Goal: Task Accomplishment & Management: Complete application form

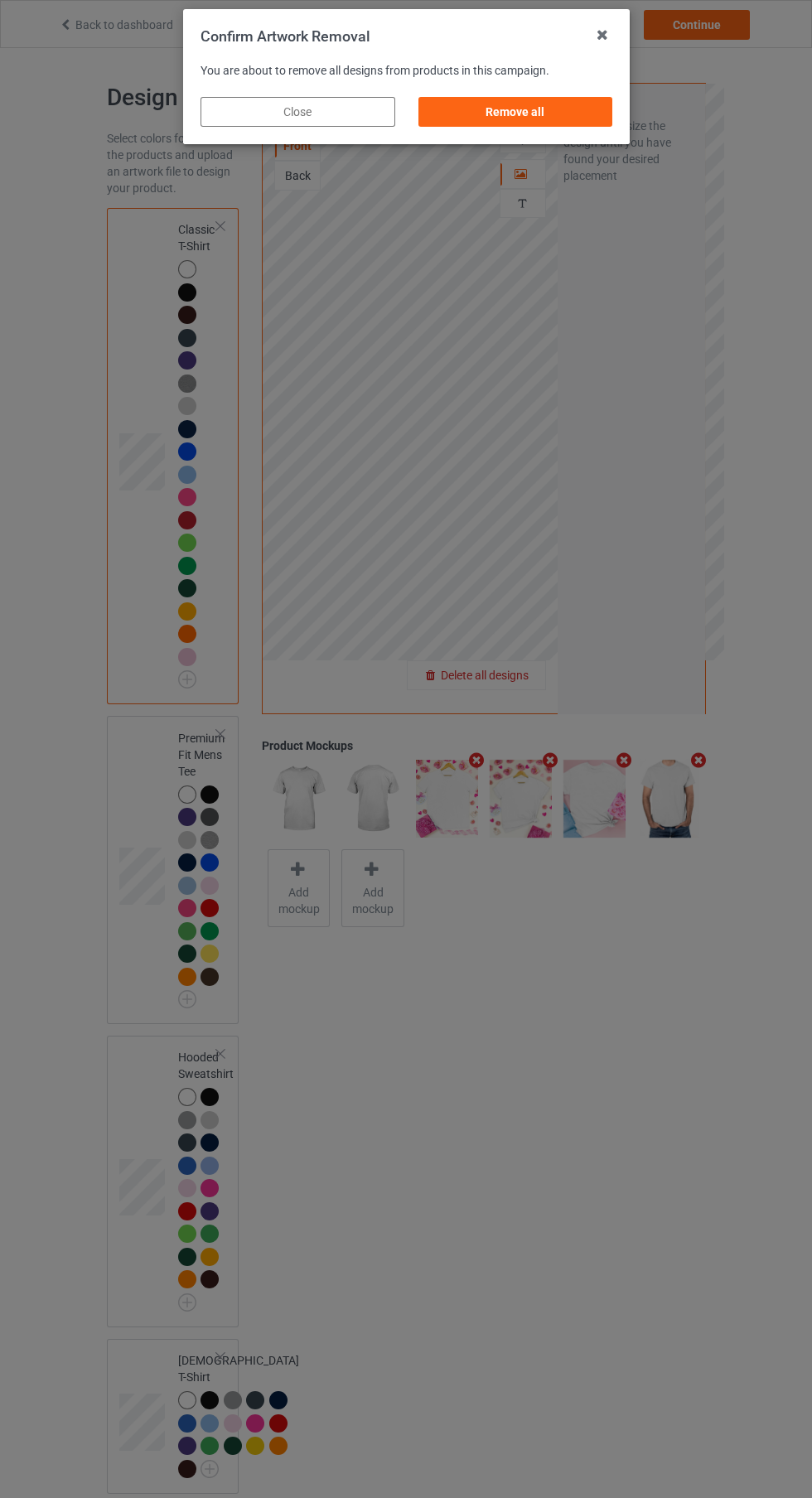
click at [573, 123] on div "Remove all" at bounding box center [514, 112] width 194 height 30
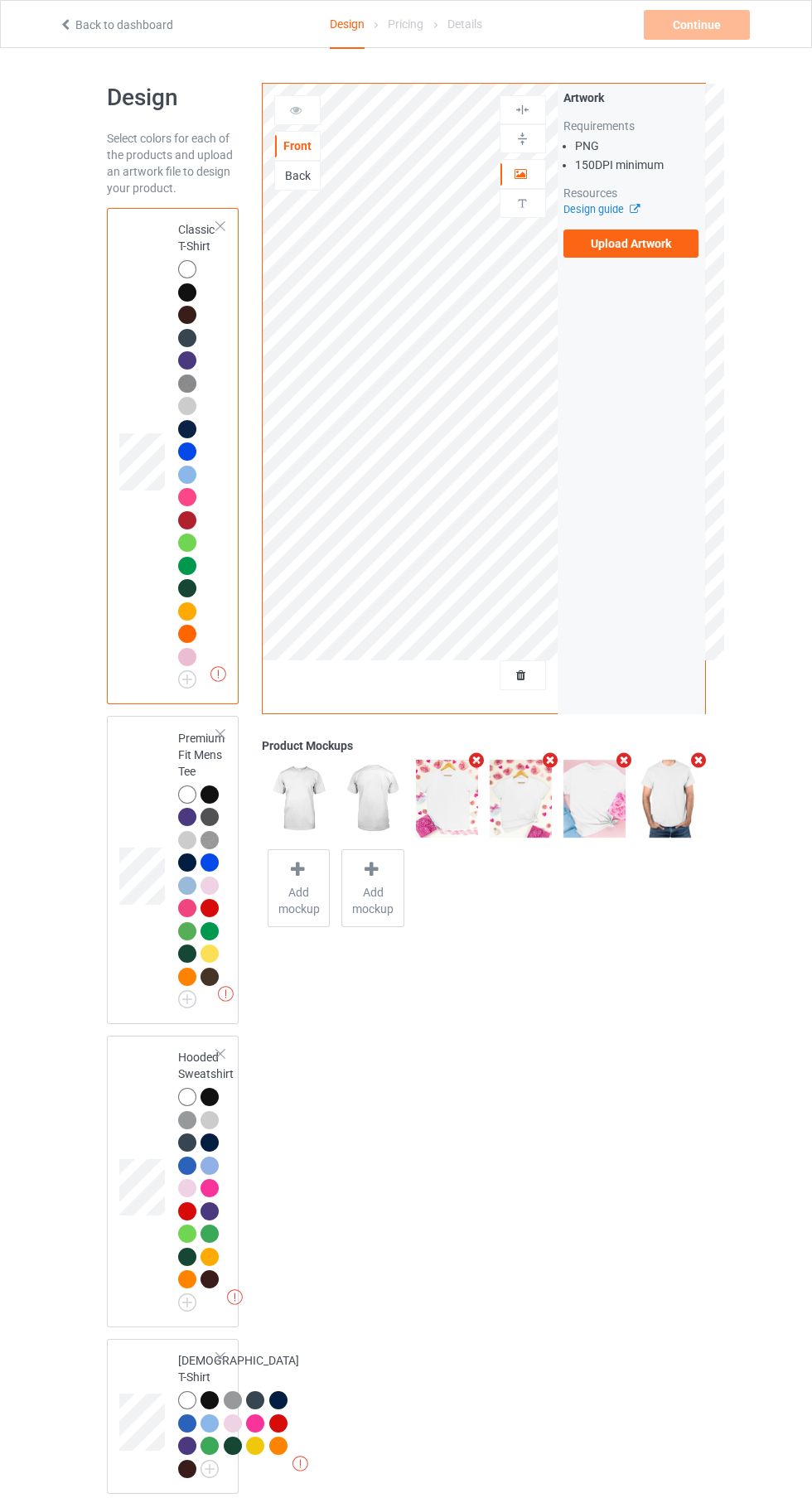
click at [667, 251] on label "Upload Artwork" at bounding box center [631, 244] width 136 height 28
click at [0, 0] on input "Upload Artwork" at bounding box center [0, 0] width 0 height 0
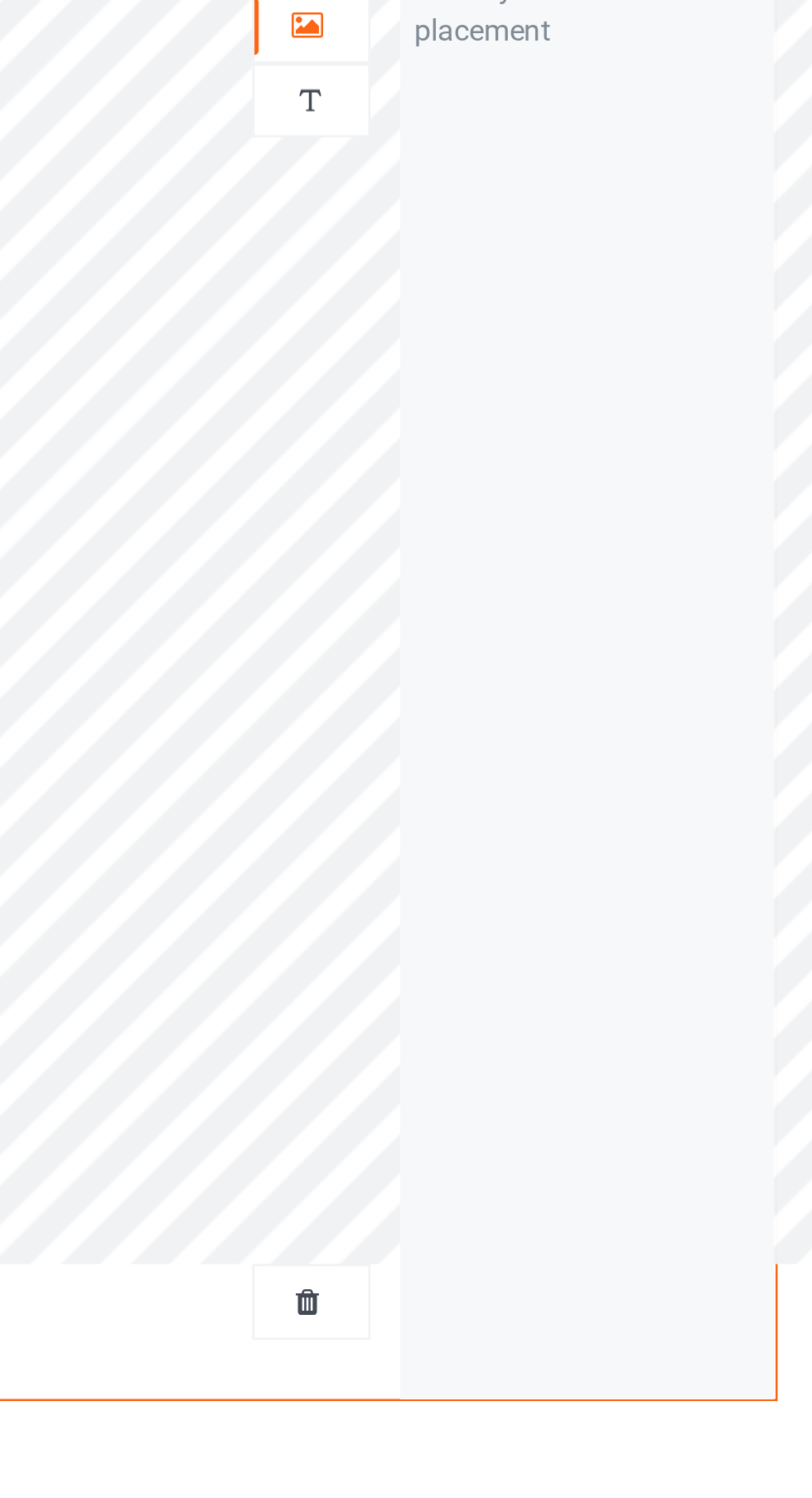
scroll to position [6, 0]
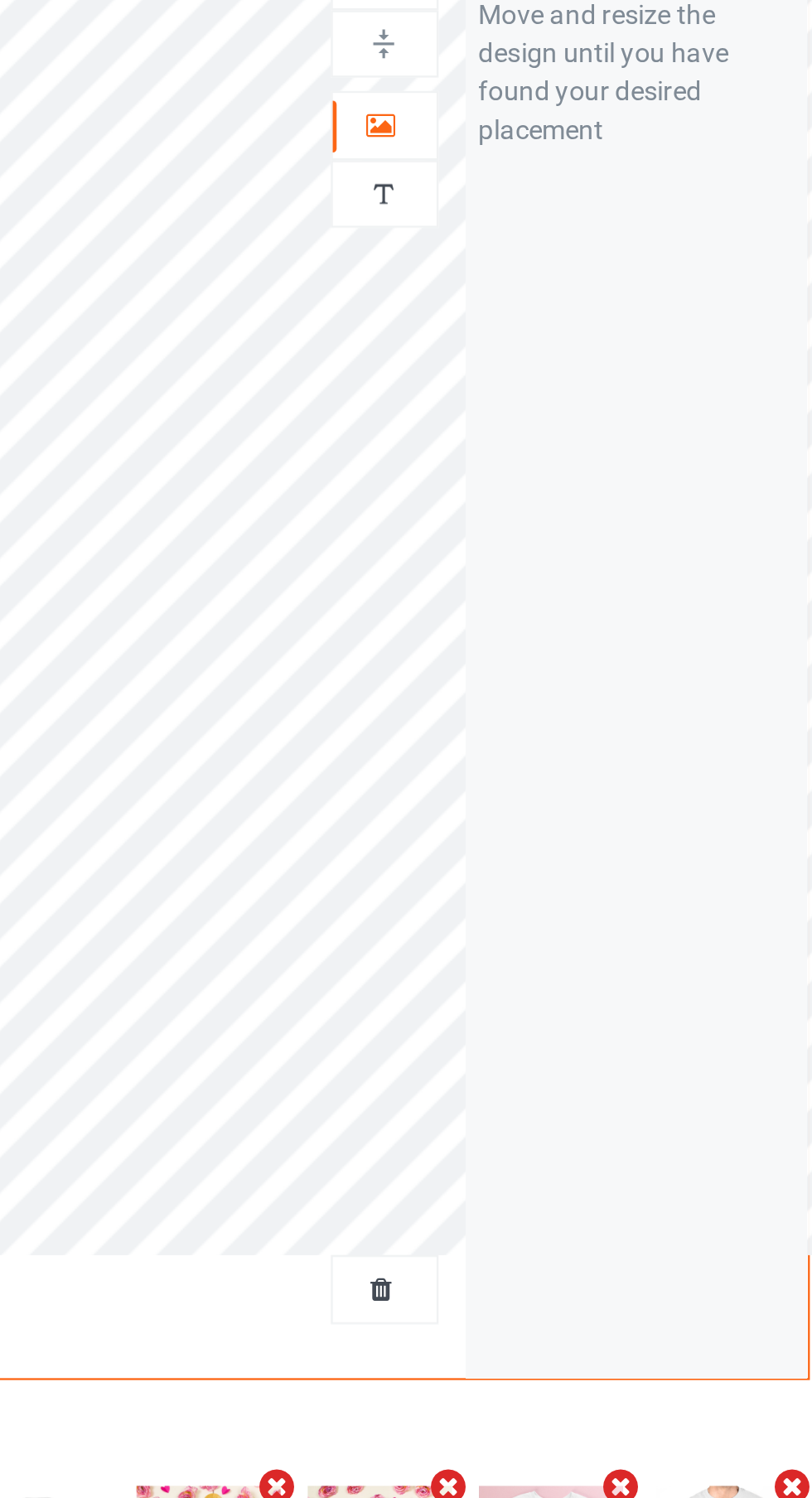
click at [531, 166] on div at bounding box center [523, 168] width 45 height 16
click at [533, 669] on div at bounding box center [523, 669] width 45 height 16
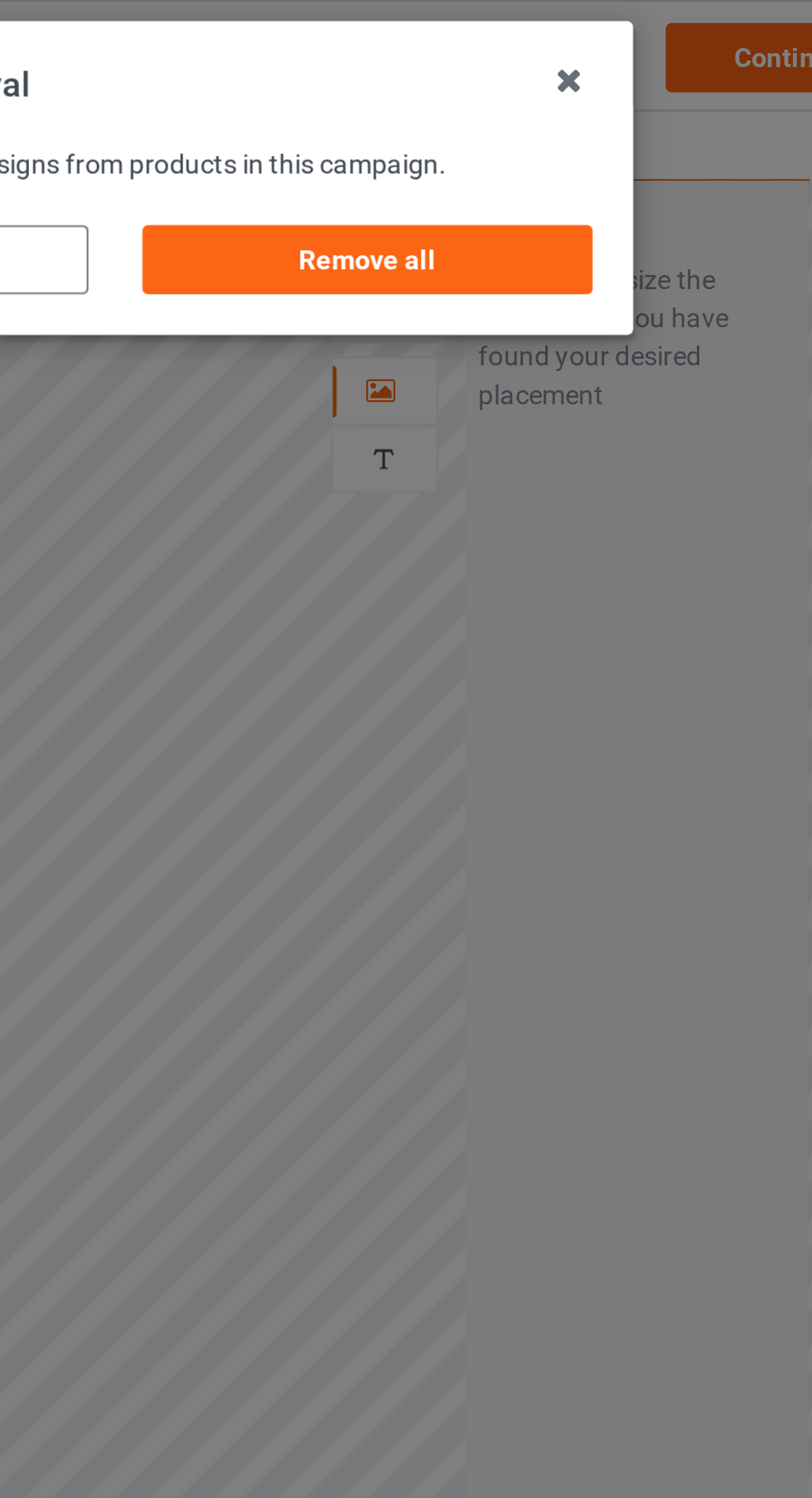
click at [589, 108] on div "Remove all" at bounding box center [514, 112] width 194 height 30
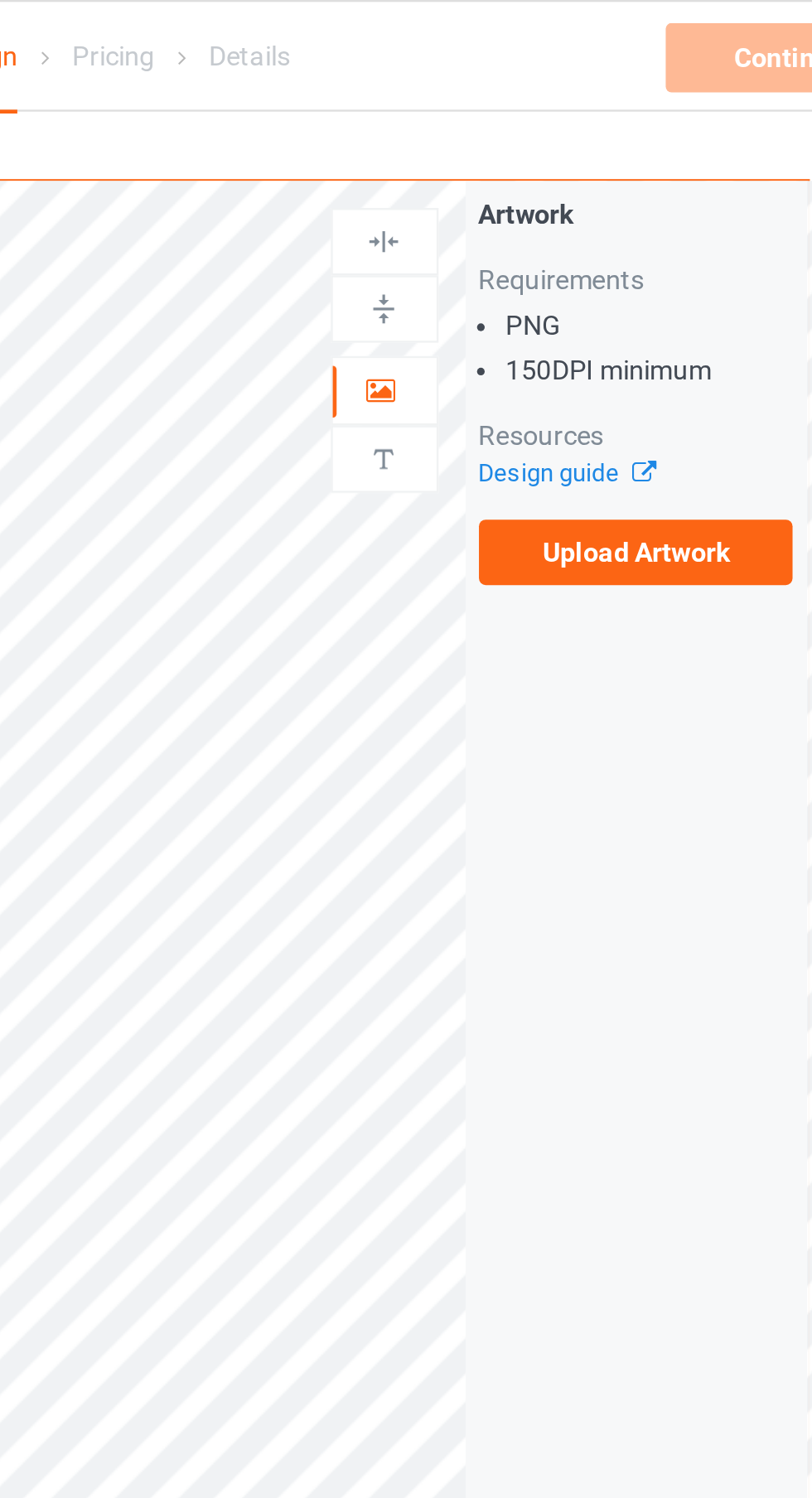
scroll to position [0, 0]
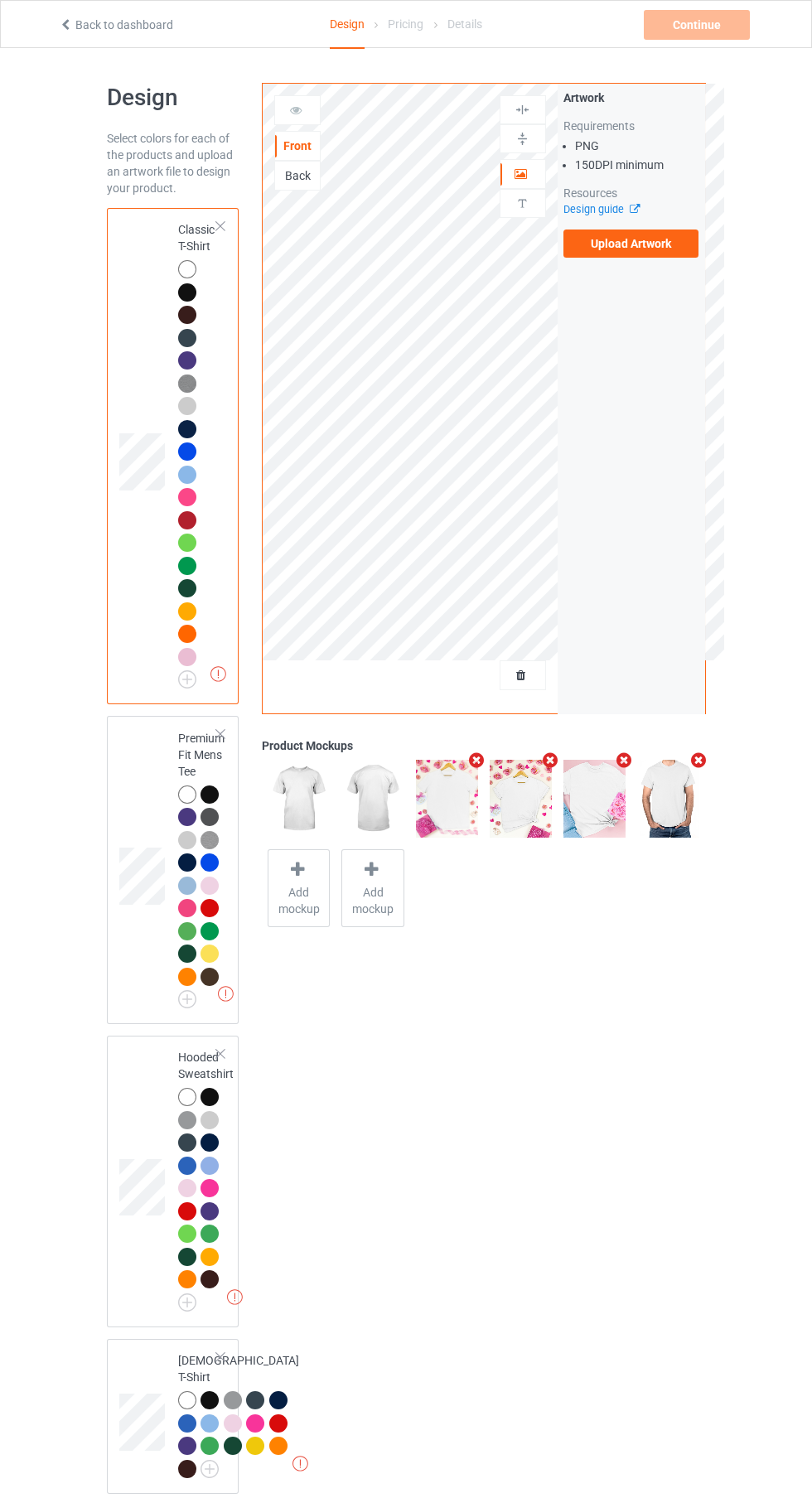
click at [657, 253] on label "Upload Artwork" at bounding box center [631, 244] width 136 height 28
click at [0, 0] on input "Upload Artwork" at bounding box center [0, 0] width 0 height 0
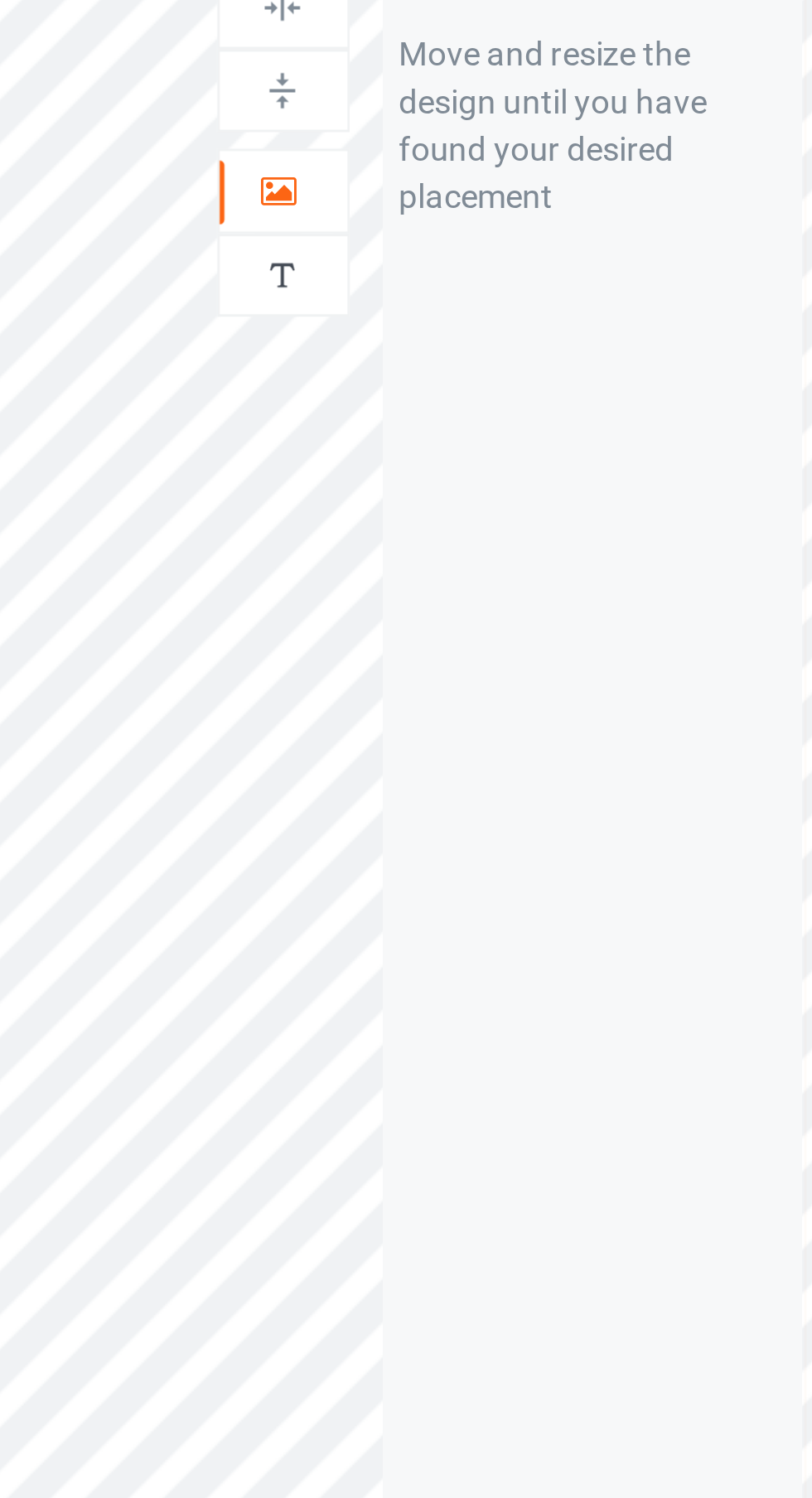
scroll to position [5, 0]
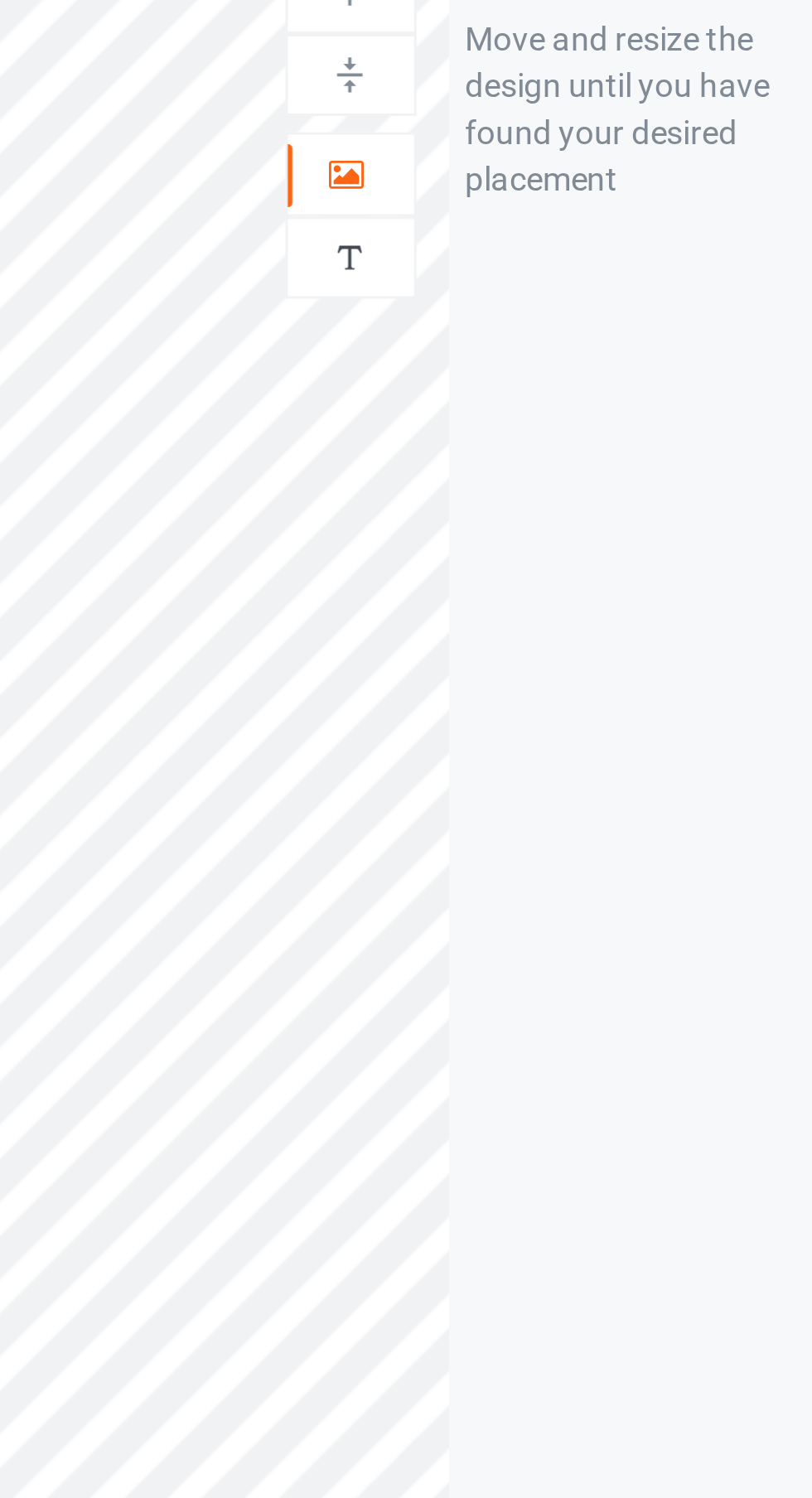
click at [530, 170] on div at bounding box center [523, 169] width 45 height 16
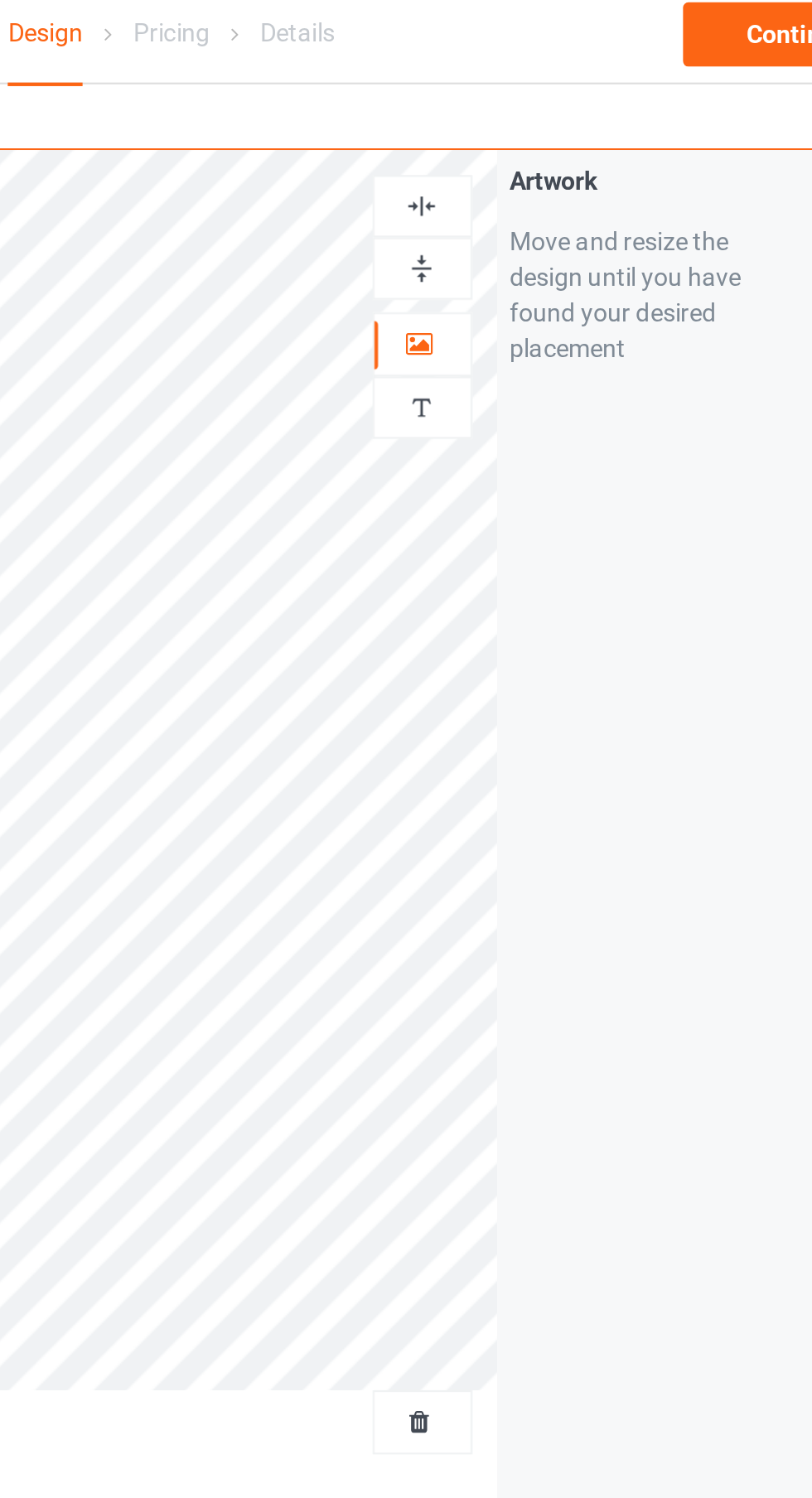
click at [532, 100] on div at bounding box center [523, 105] width 45 height 15
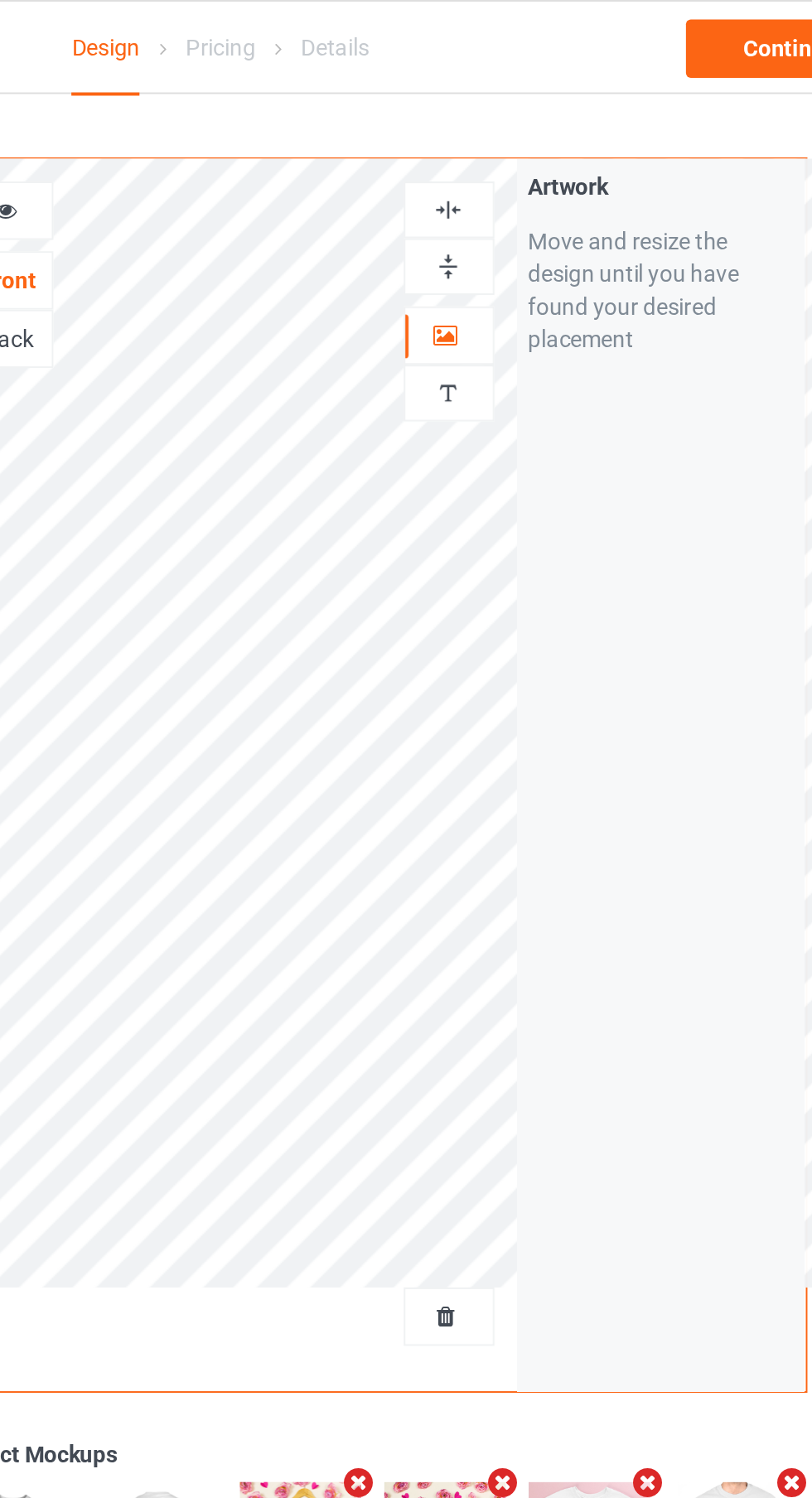
scroll to position [0, 0]
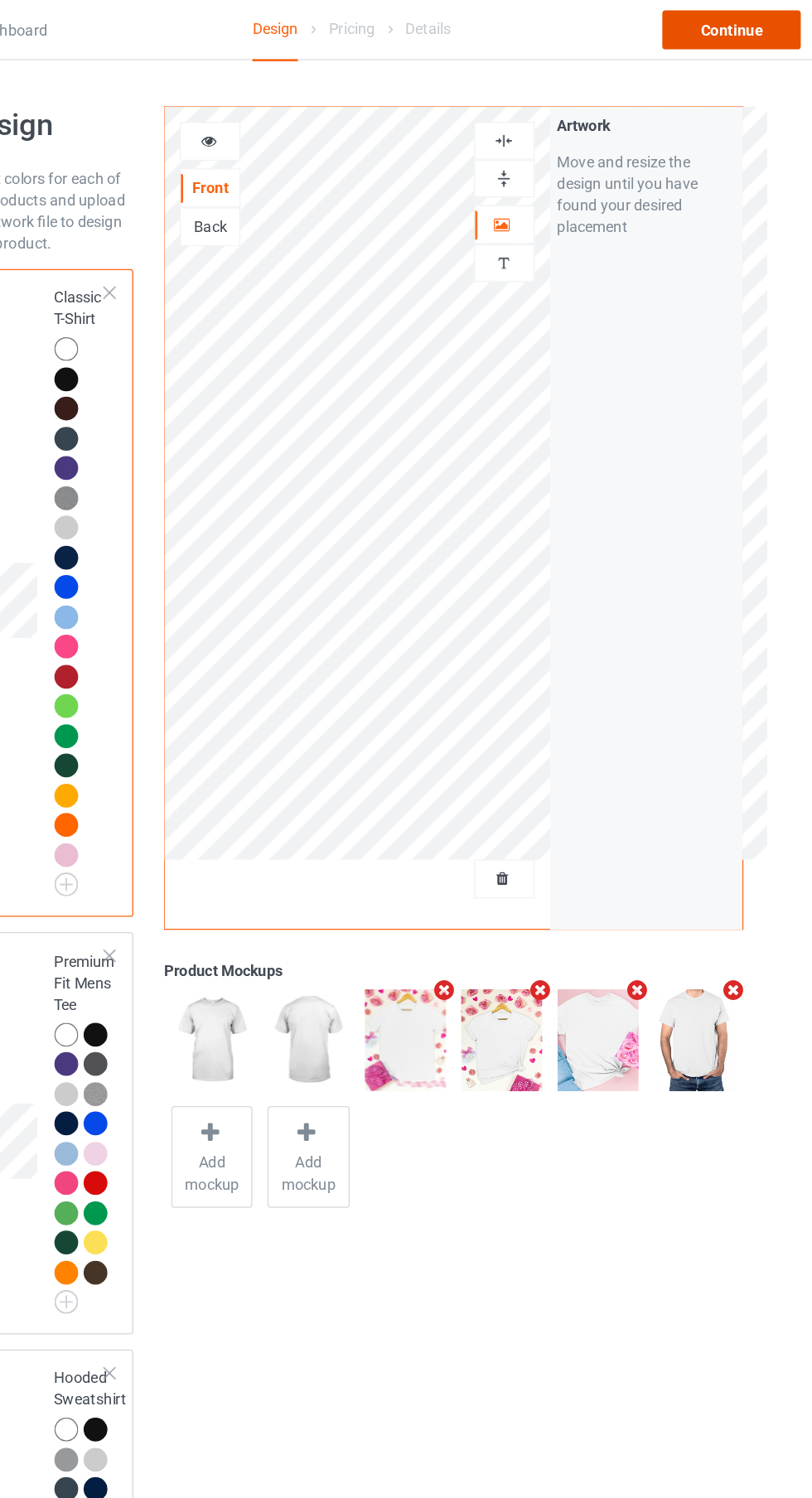
click at [705, 24] on div "Continue" at bounding box center [696, 25] width 106 height 30
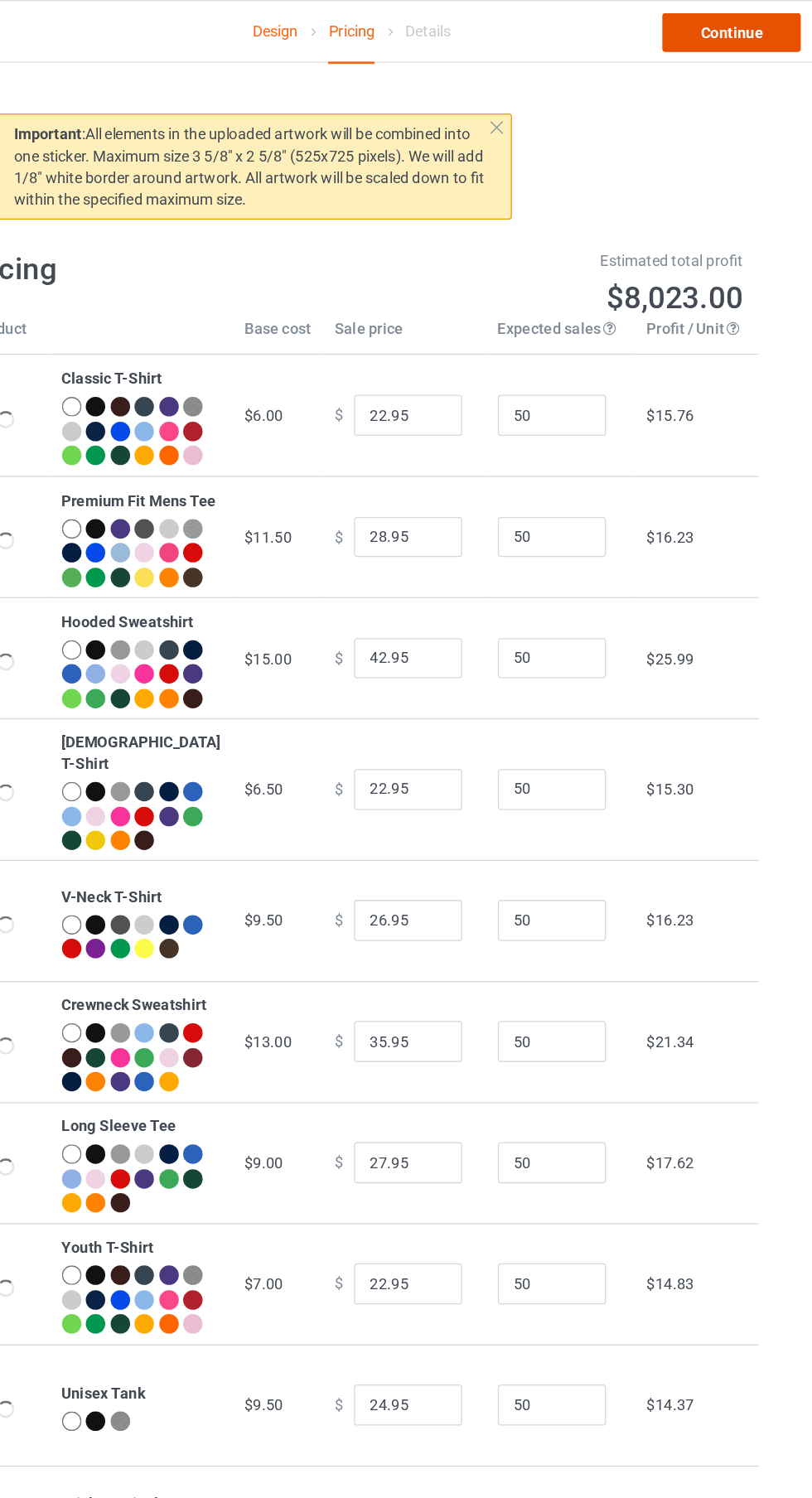
click at [704, 24] on link "Continue" at bounding box center [696, 25] width 106 height 30
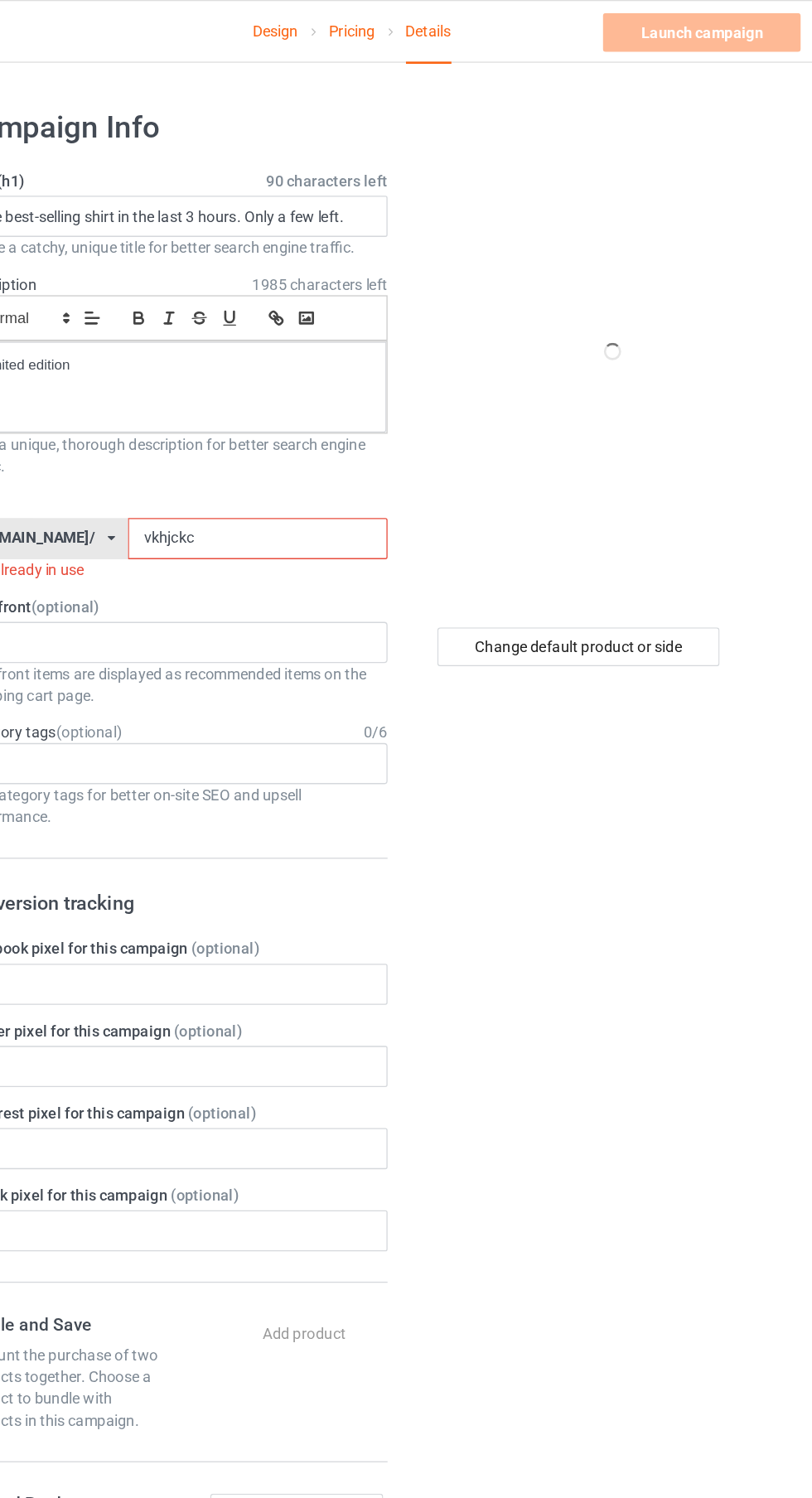
click at [361, 416] on input "vkhjckc" at bounding box center [333, 412] width 199 height 32
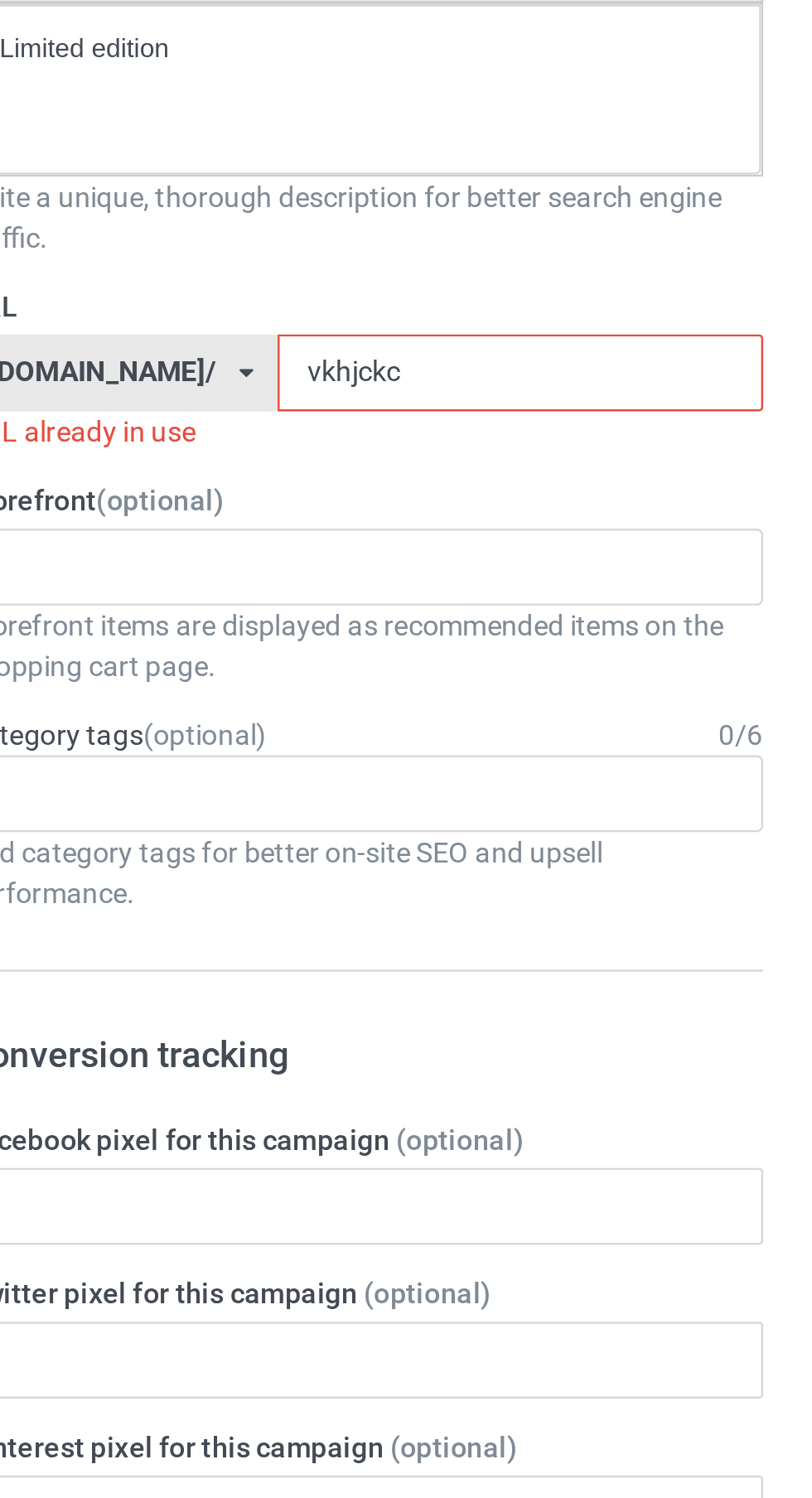
type input "vkhjckcb"
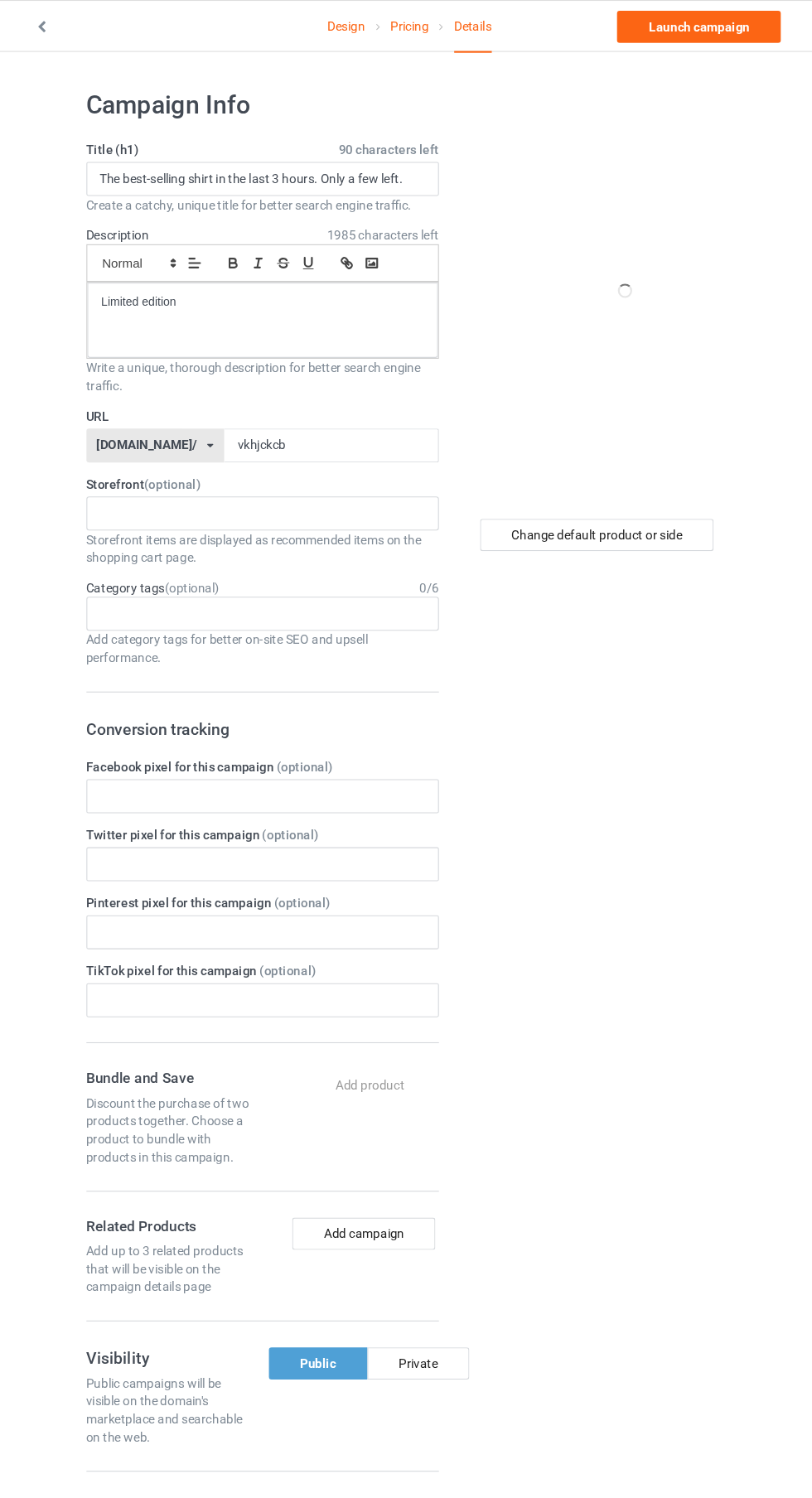
click at [335, 20] on link "Design" at bounding box center [347, 24] width 34 height 46
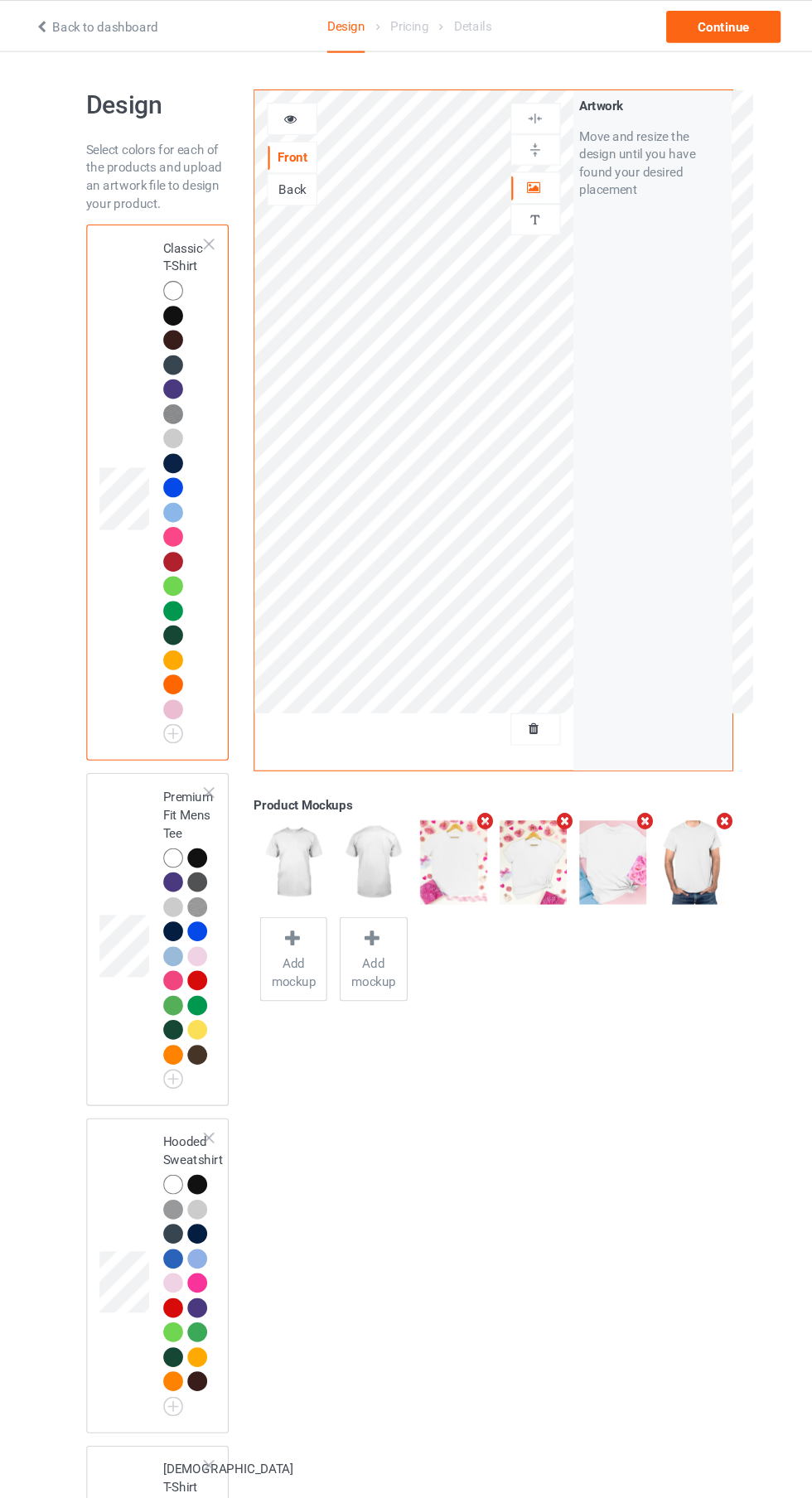
click at [299, 102] on icon at bounding box center [296, 107] width 14 height 11
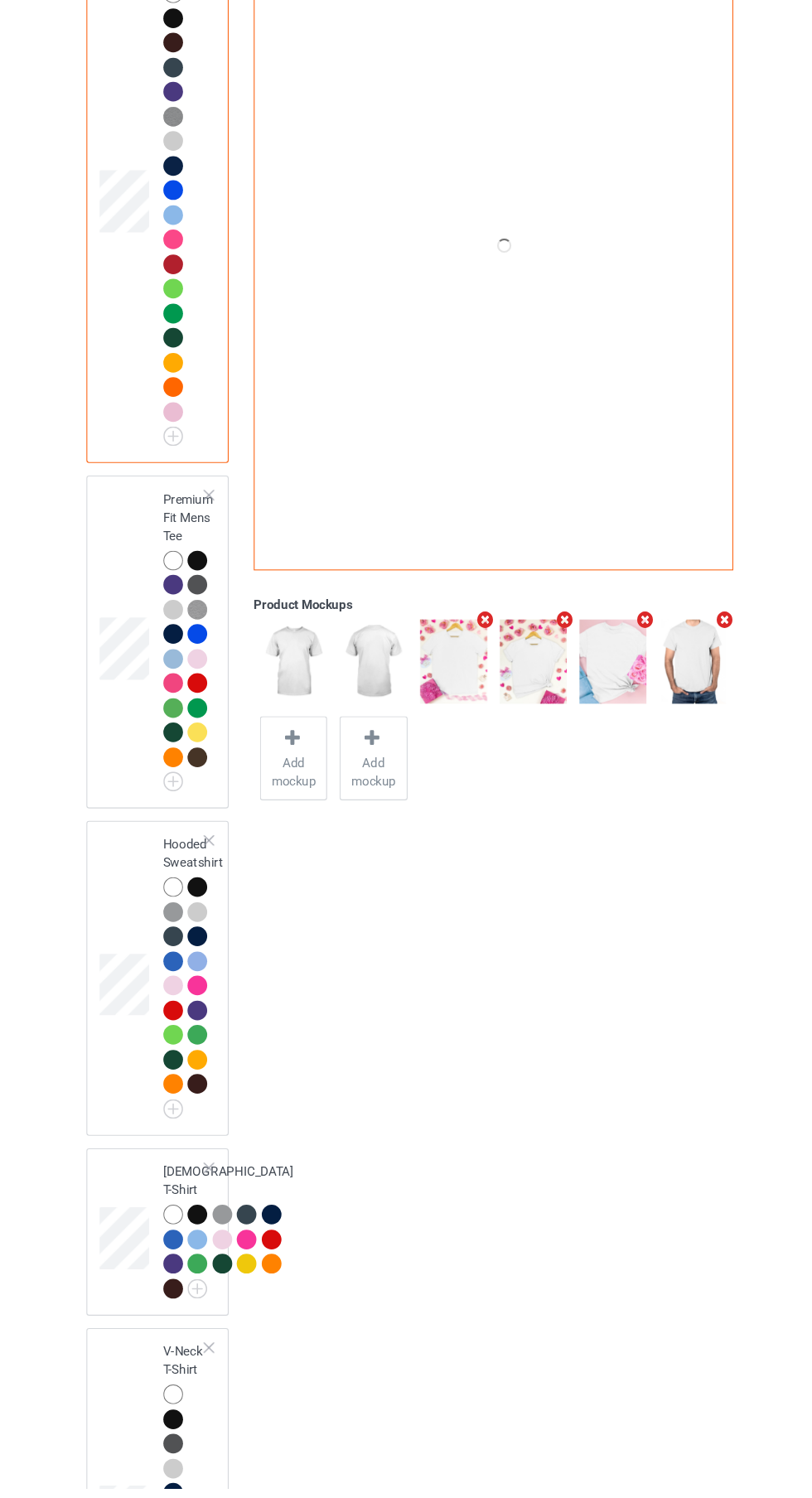
scroll to position [162, 0]
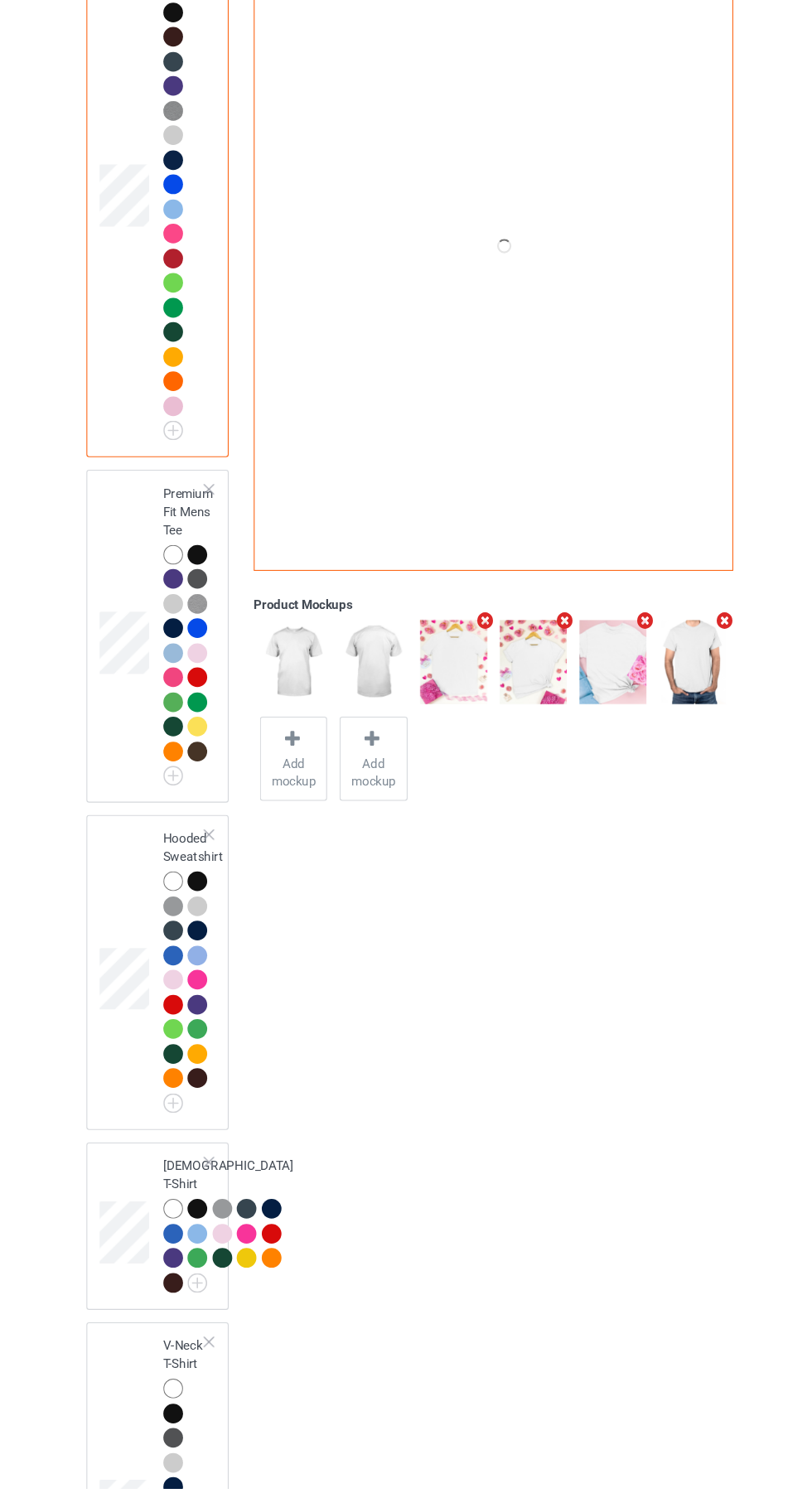
click at [182, 1057] on div at bounding box center [187, 1049] width 18 height 18
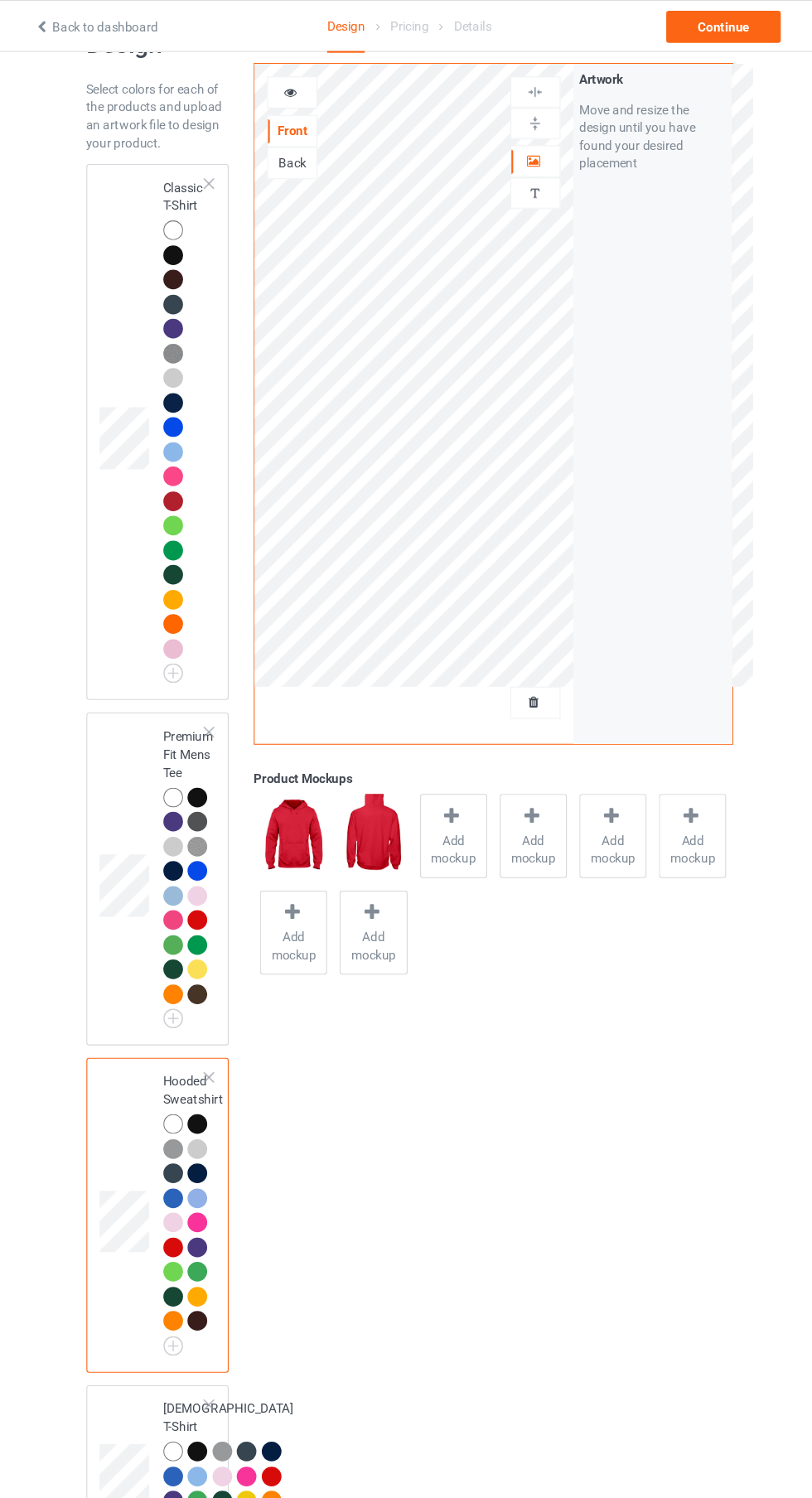
scroll to position [53, 0]
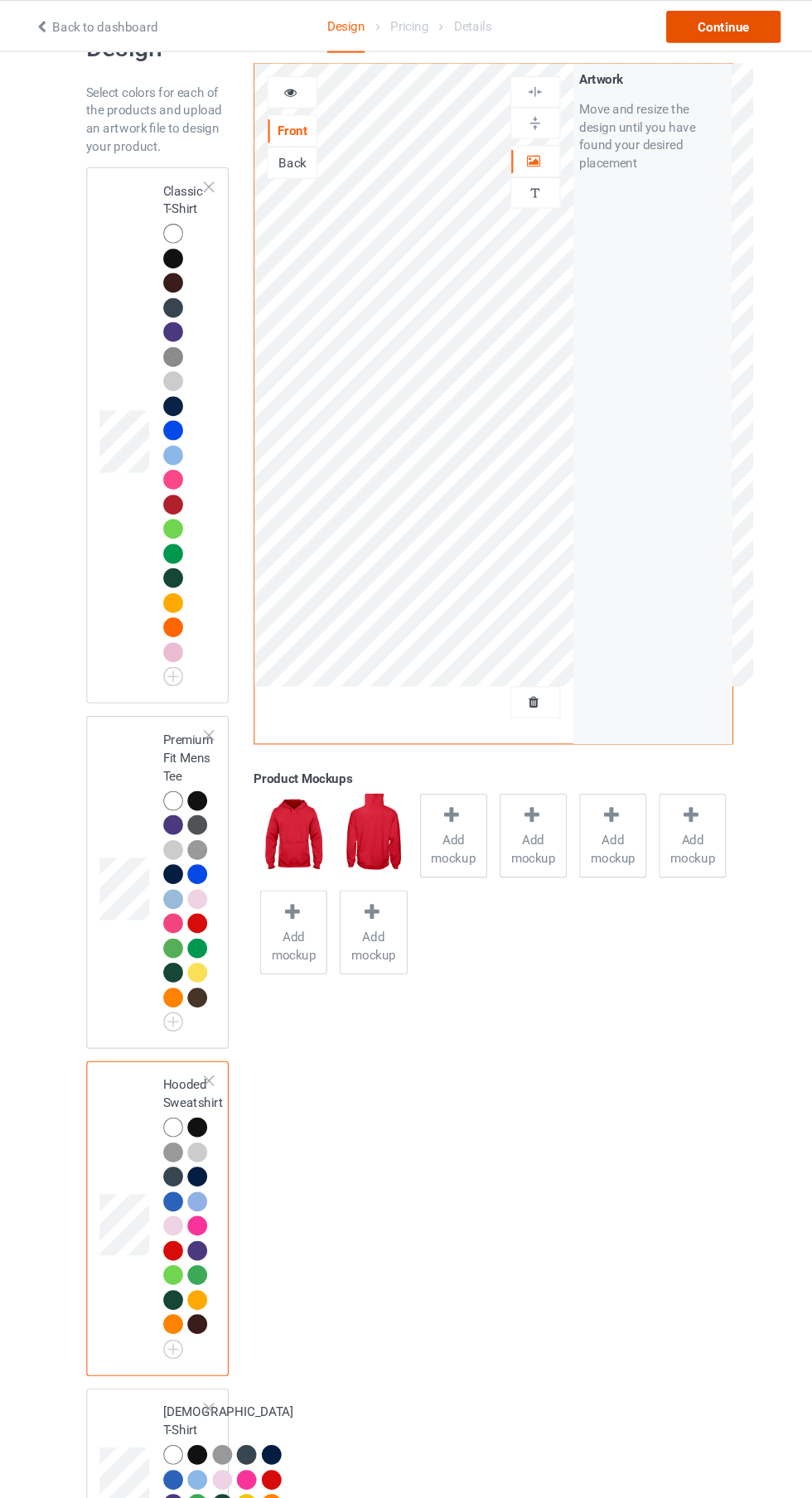
click at [716, 11] on div "Continue" at bounding box center [696, 25] width 106 height 30
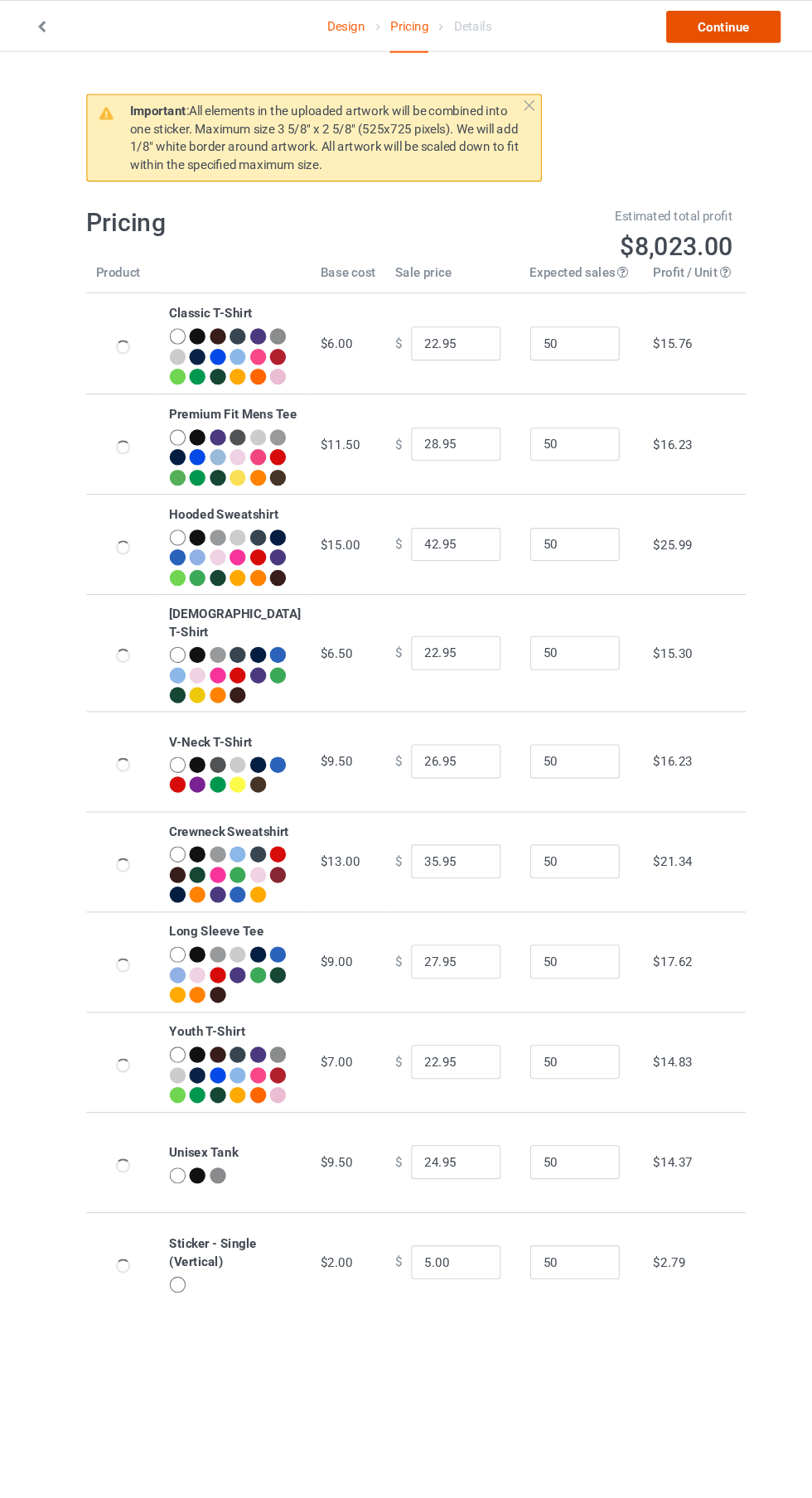
click at [698, 21] on link "Continue" at bounding box center [696, 25] width 106 height 30
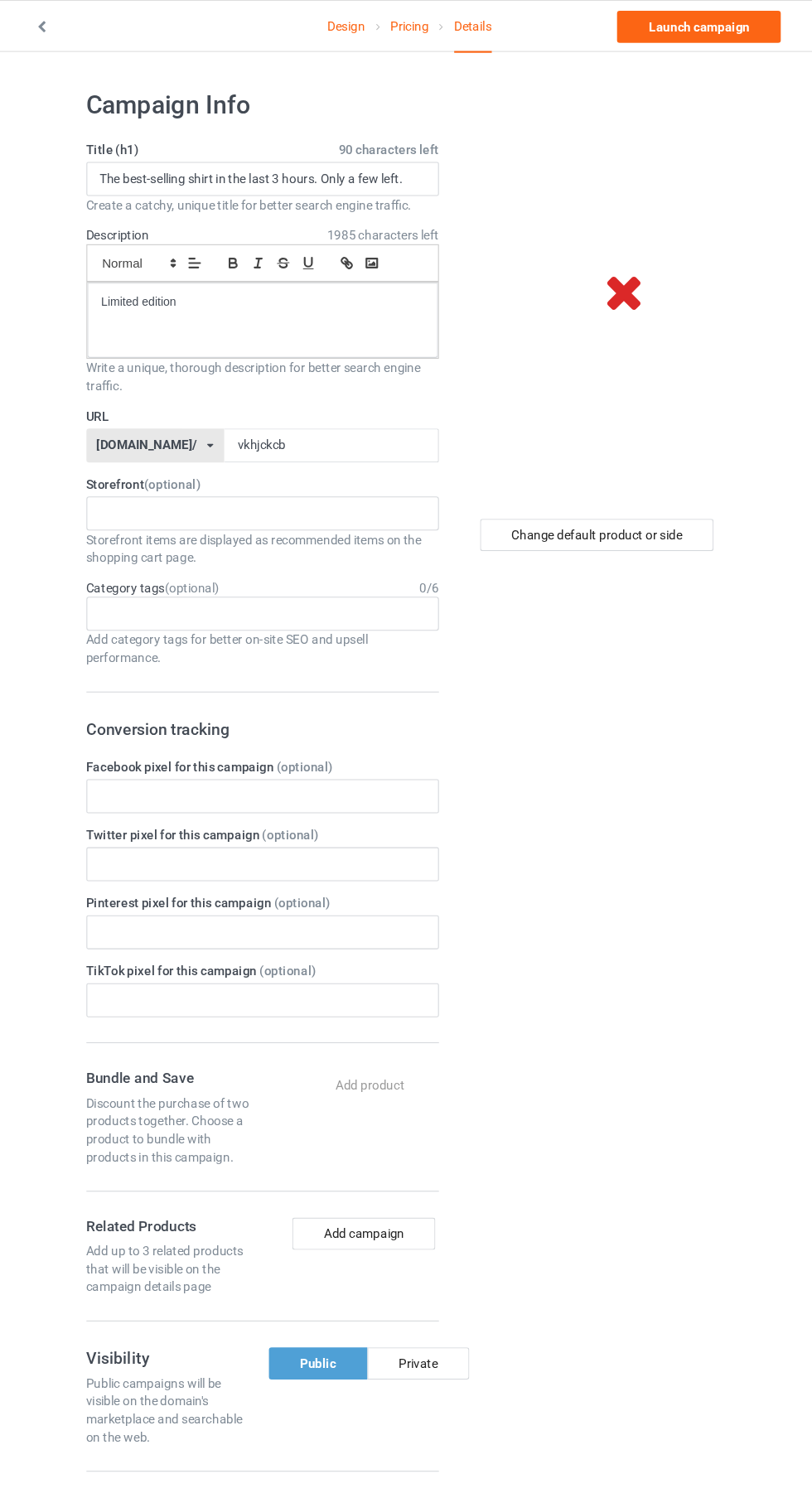
click at [346, 25] on link "Design" at bounding box center [347, 24] width 34 height 46
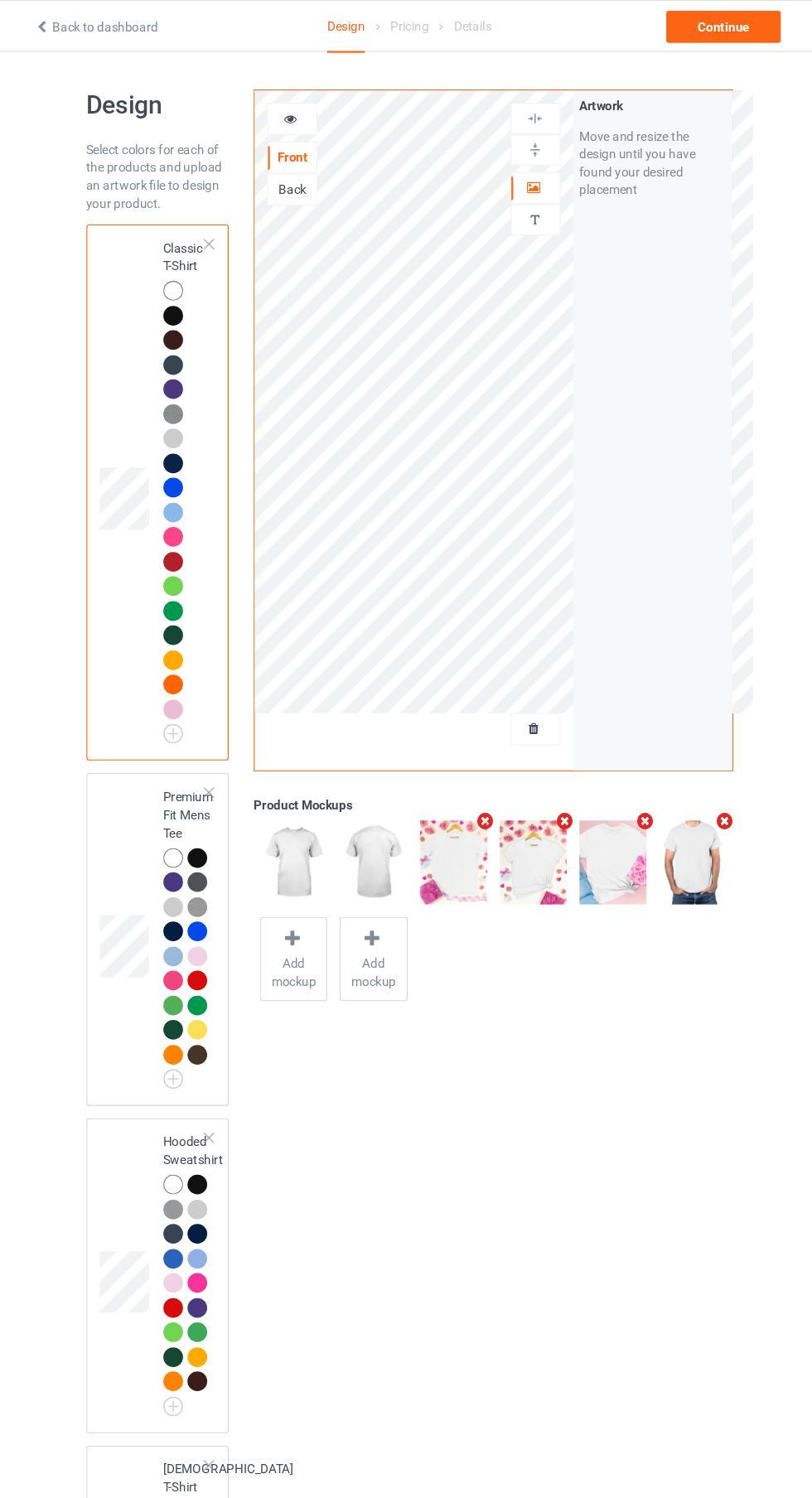
click at [717, 24] on div "Continue" at bounding box center [696, 25] width 106 height 30
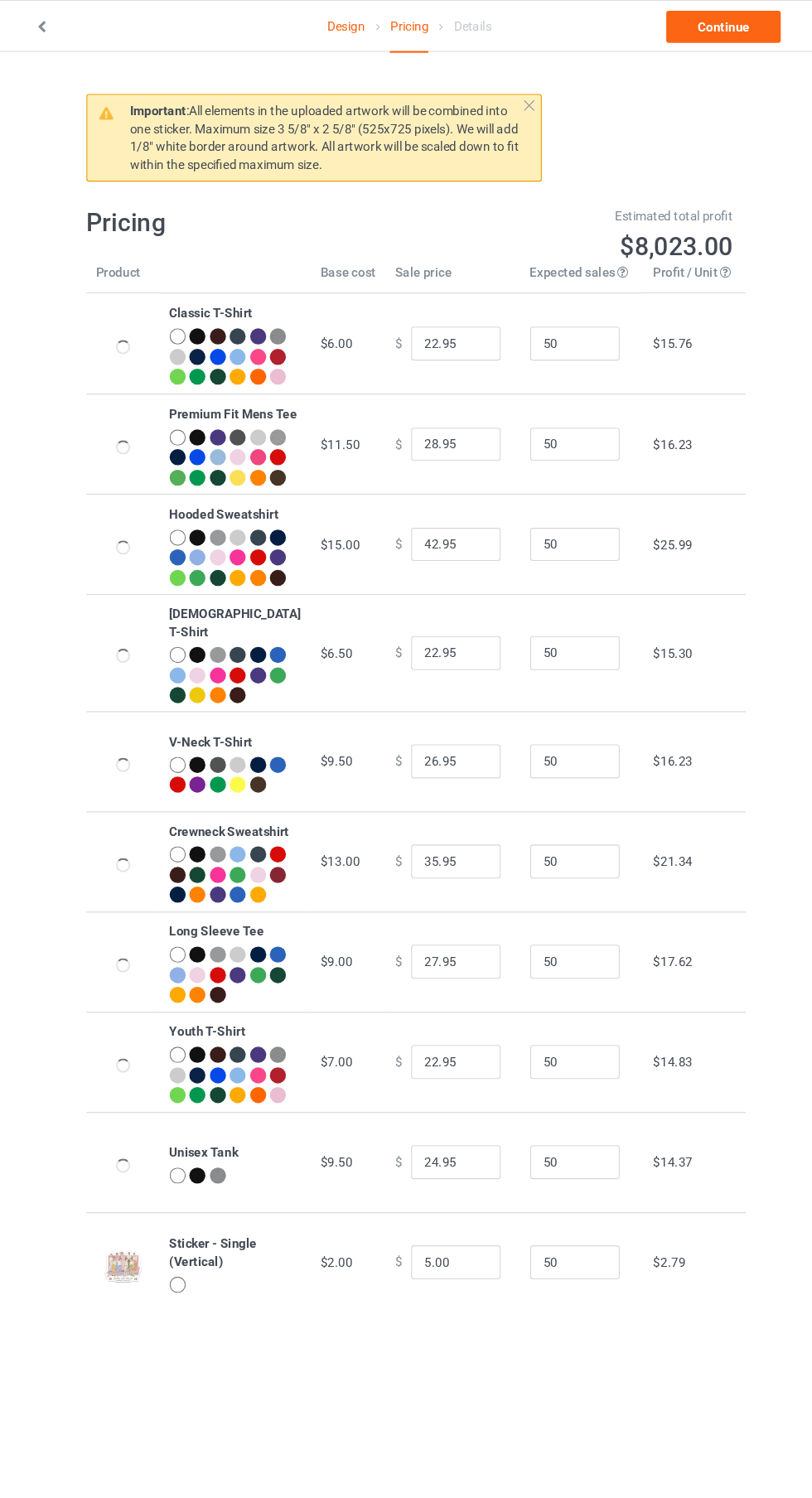
click at [717, 21] on link "Continue" at bounding box center [696, 25] width 106 height 30
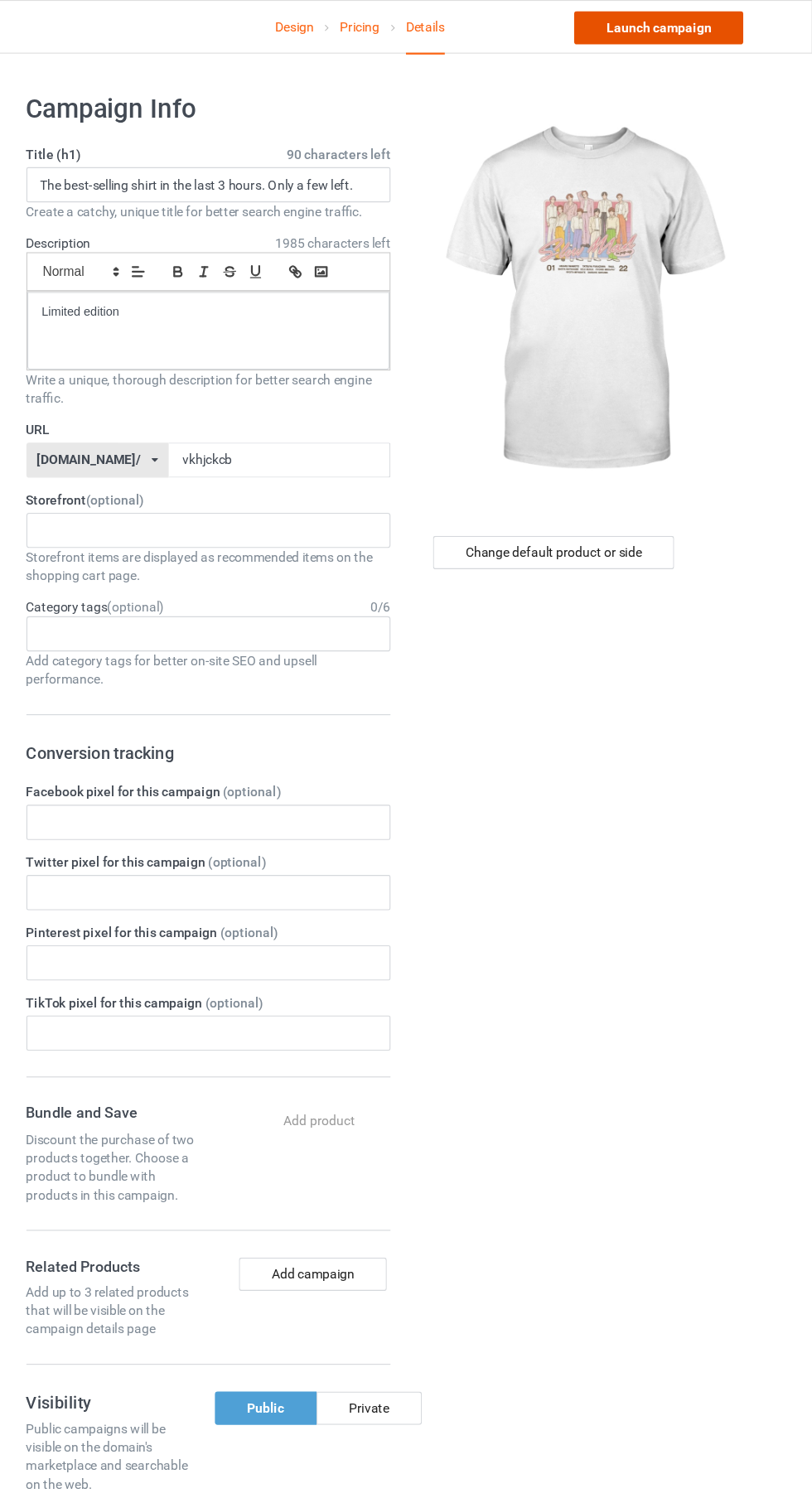
click at [715, 30] on link "Launch campaign" at bounding box center [674, 25] width 151 height 30
